Goal: Information Seeking & Learning: Learn about a topic

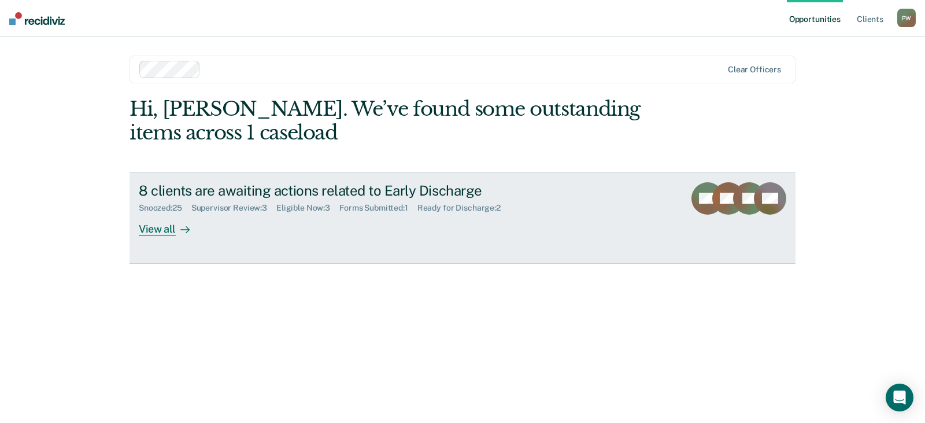
click at [158, 228] on div "View all" at bounding box center [171, 224] width 65 height 23
